Goal: Book appointment/travel/reservation

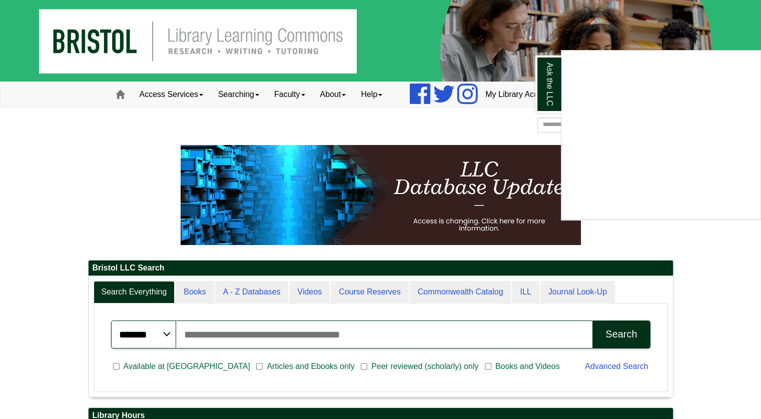
click at [205, 93] on div "Ask the LLC" at bounding box center [380, 209] width 761 height 419
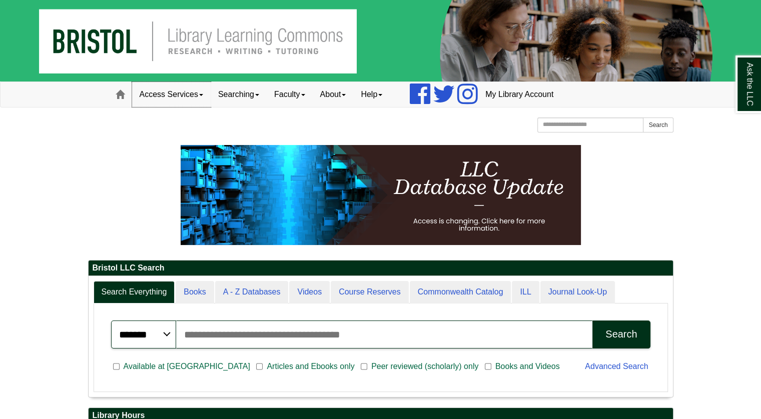
click at [205, 93] on link "Access Services" at bounding box center [171, 94] width 79 height 25
click at [315, 125] on div "Bristol Community College Bristol Community College Library Learning Commons Ho…" at bounding box center [381, 127] width 586 height 18
click at [291, 96] on link "Faculty" at bounding box center [290, 94] width 46 height 25
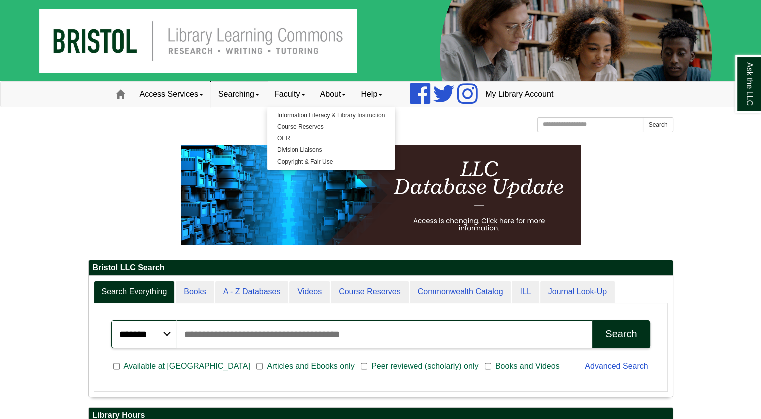
click at [248, 93] on link "Searching" at bounding box center [239, 94] width 56 height 25
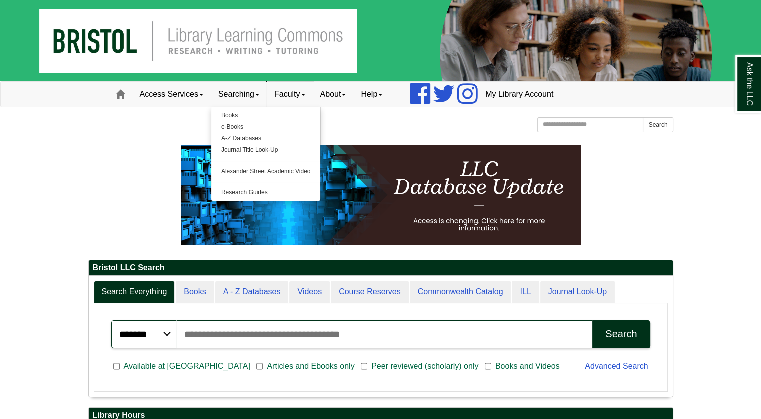
click at [287, 91] on link "Faculty" at bounding box center [290, 94] width 46 height 25
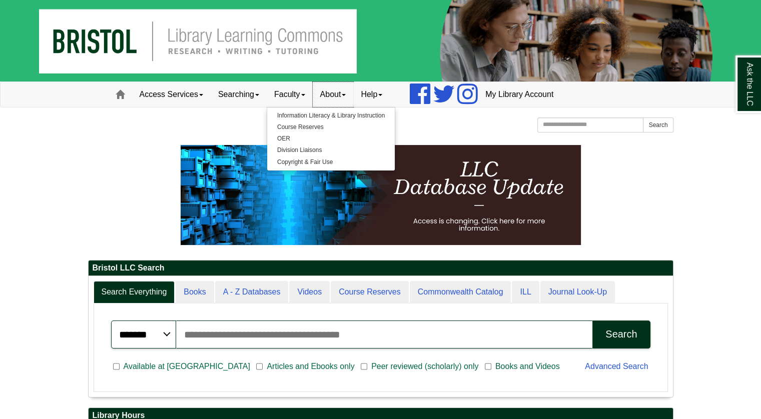
click at [345, 90] on link "About" at bounding box center [333, 94] width 41 height 25
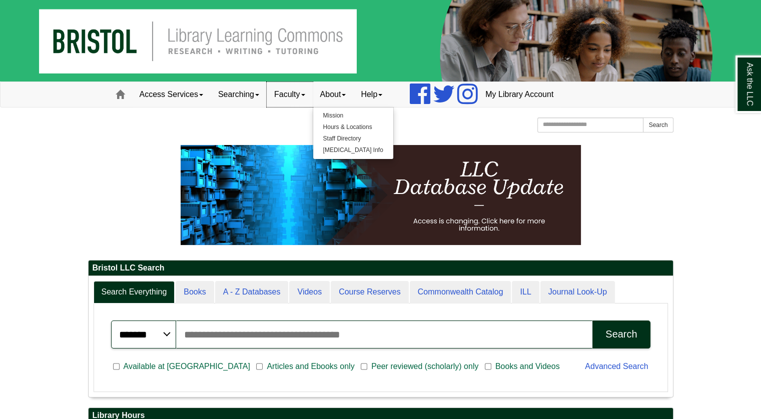
click at [306, 91] on link "Faculty" at bounding box center [290, 94] width 46 height 25
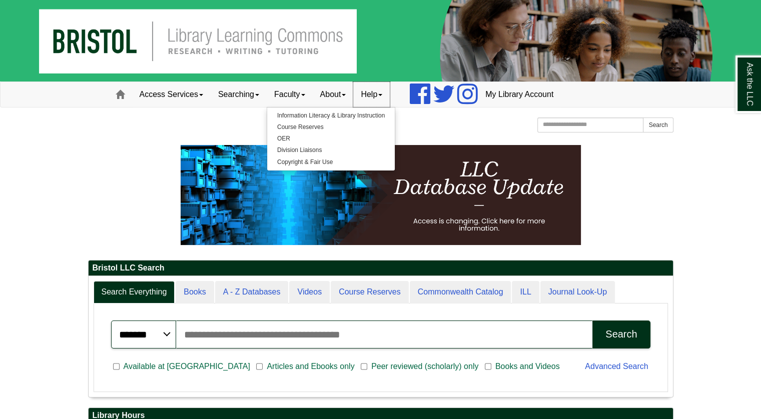
click at [390, 88] on link "Help" at bounding box center [371, 94] width 37 height 25
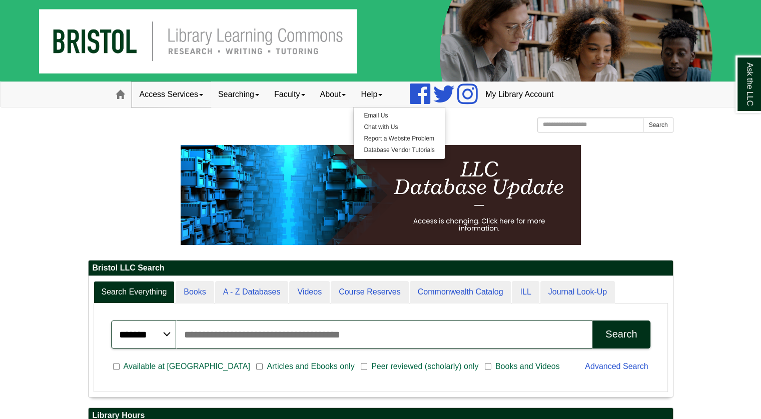
click at [184, 96] on link "Access Services" at bounding box center [171, 94] width 79 height 25
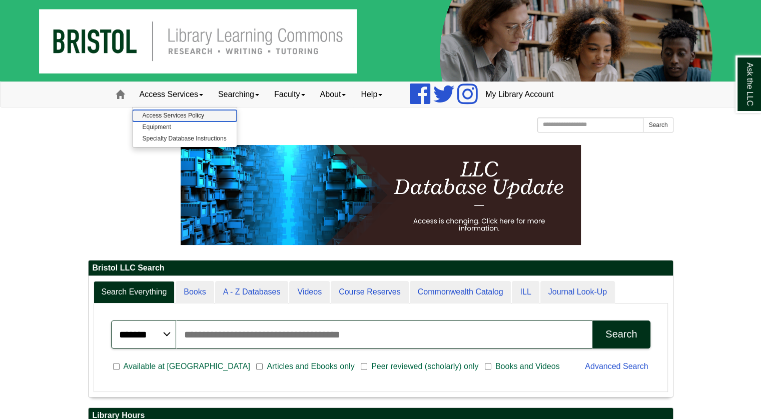
click at [163, 113] on link "Access Services Policy" at bounding box center [185, 116] width 104 height 12
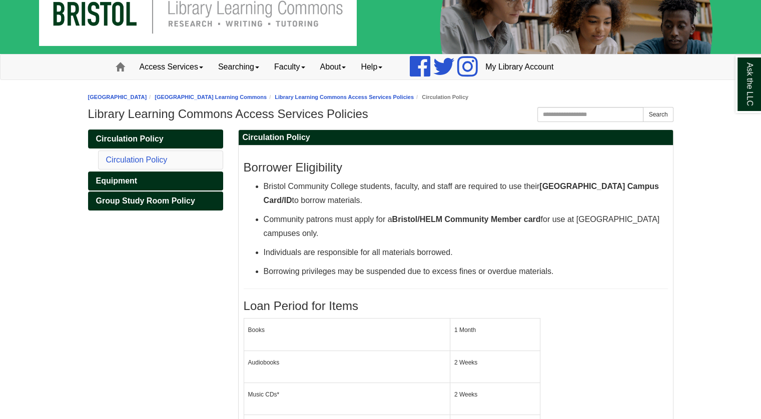
scroll to position [30, 0]
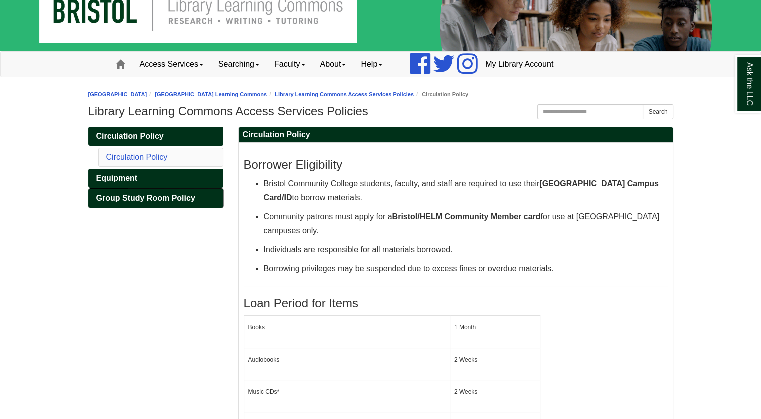
click at [176, 202] on span "Group Study Room Policy" at bounding box center [145, 198] width 99 height 9
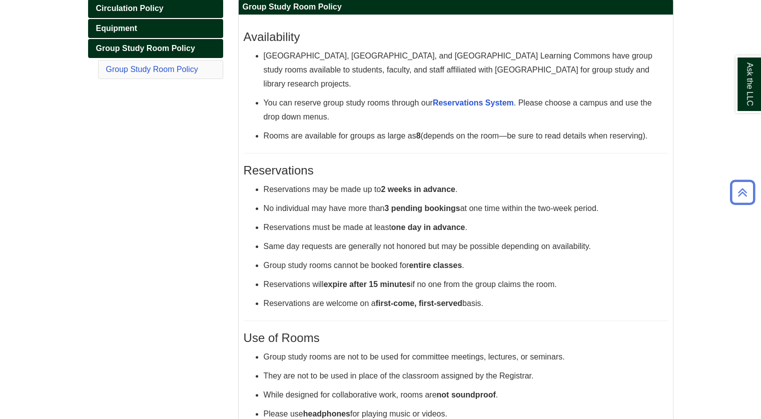
scroll to position [160, 0]
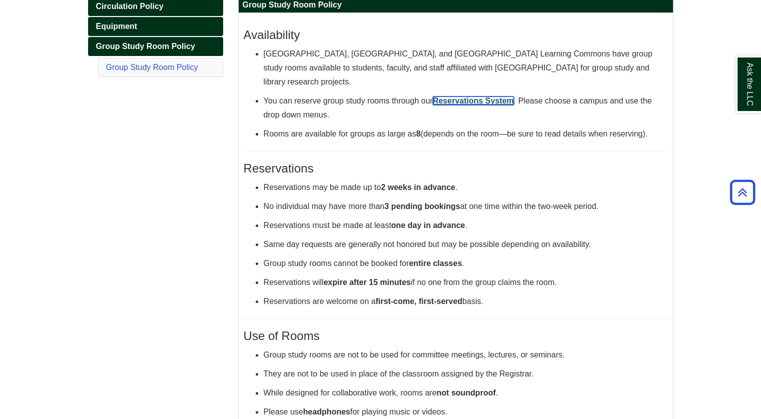
click at [475, 102] on strong "Reservations System" at bounding box center [473, 101] width 81 height 9
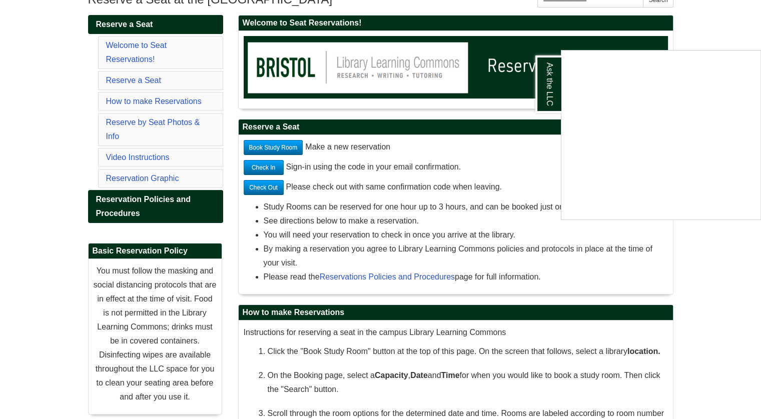
scroll to position [141, 0]
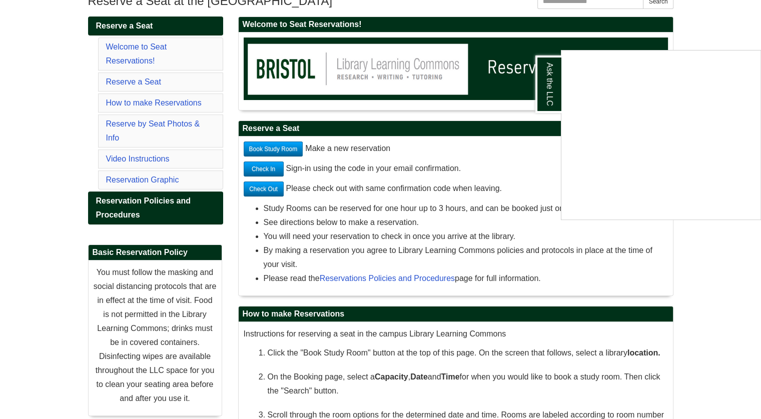
click at [286, 148] on div "Ask the LLC" at bounding box center [380, 209] width 761 height 419
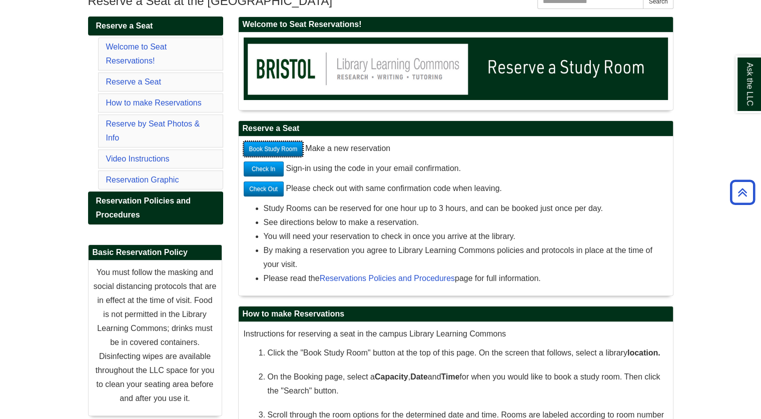
click at [289, 151] on link "Book Study Room" at bounding box center [274, 149] width 60 height 15
